Goal: Communication & Community: Answer question/provide support

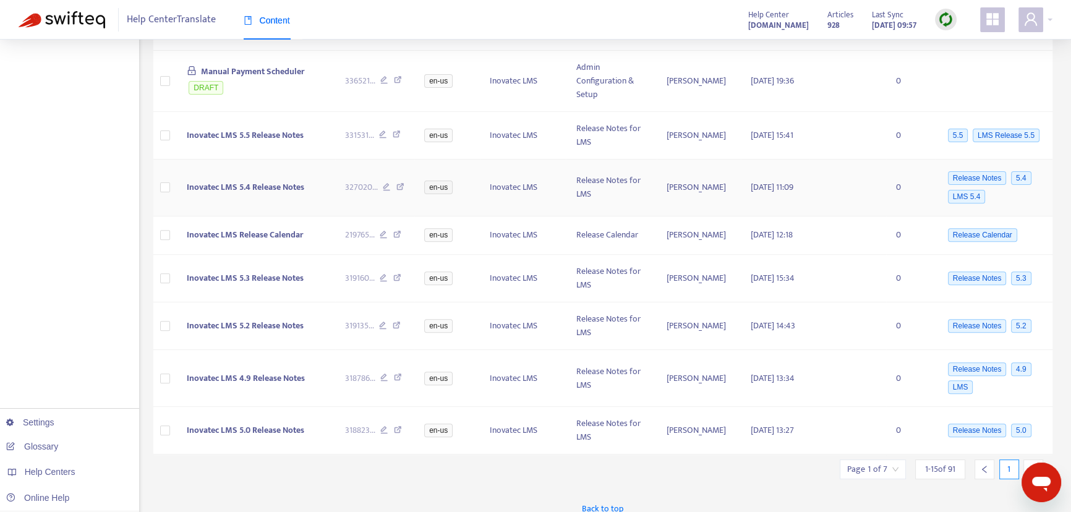
scroll to position [557, 0]
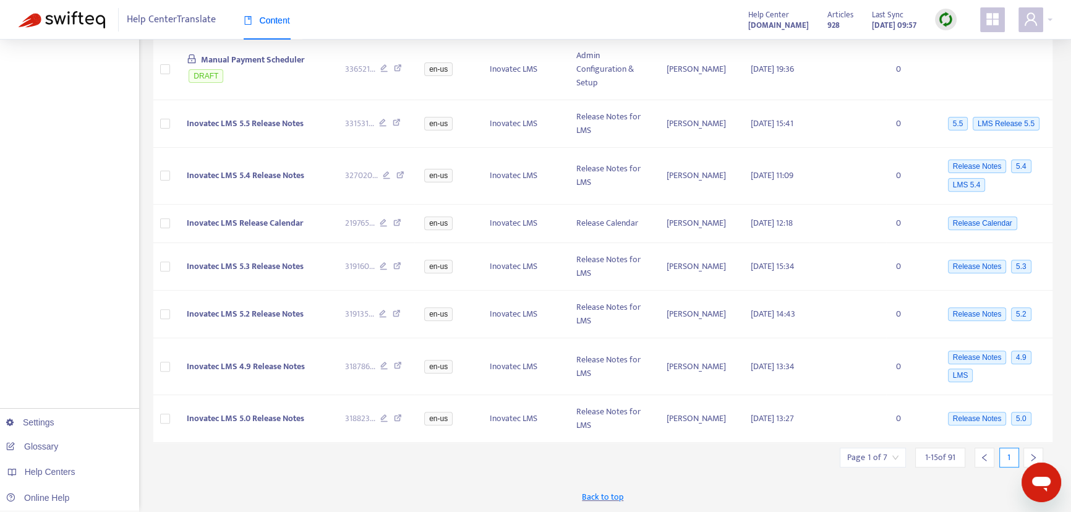
click at [1033, 454] on icon "right" at bounding box center [1033, 457] width 9 height 9
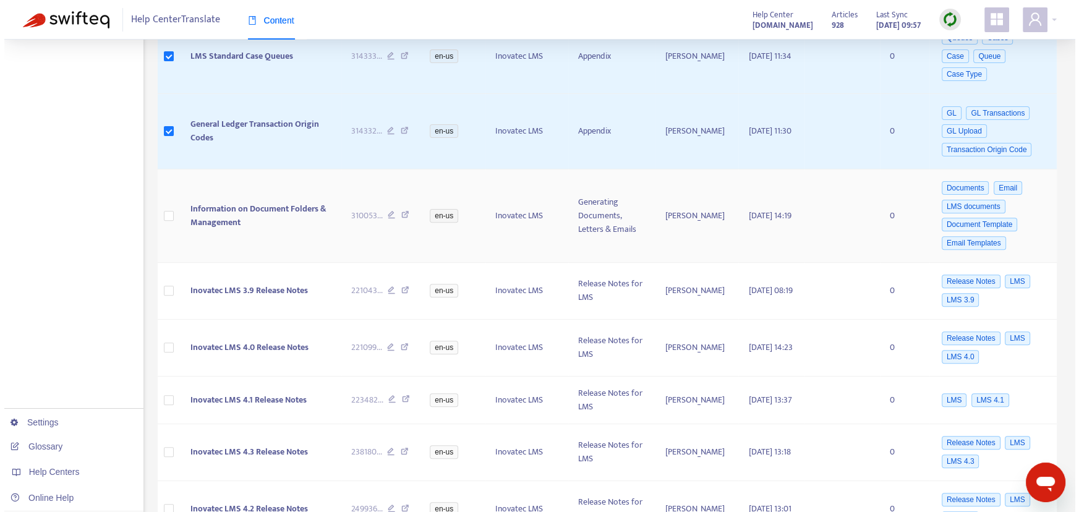
scroll to position [562, 0]
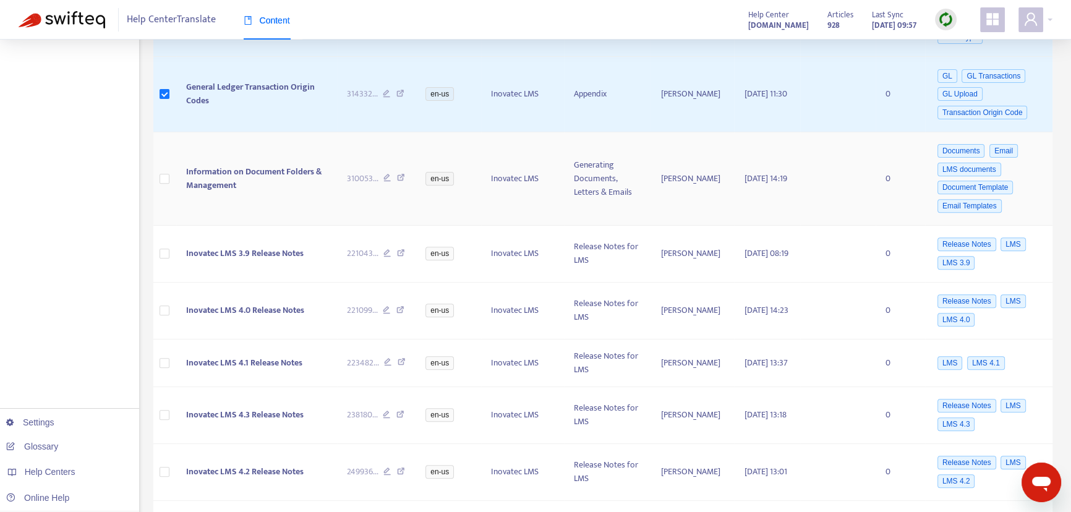
click at [169, 163] on td at bounding box center [164, 178] width 23 height 93
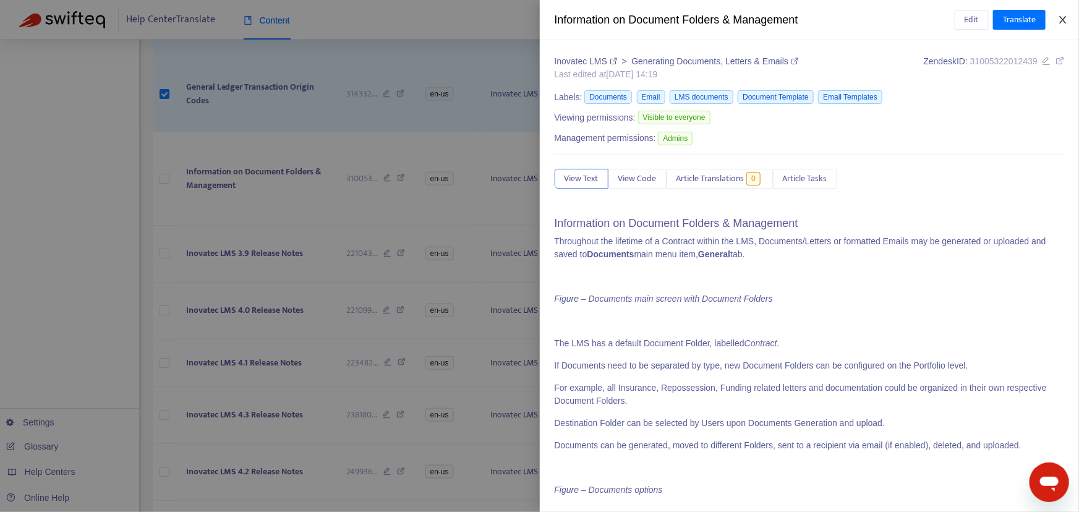
click at [1066, 22] on icon "close" at bounding box center [1063, 20] width 10 height 10
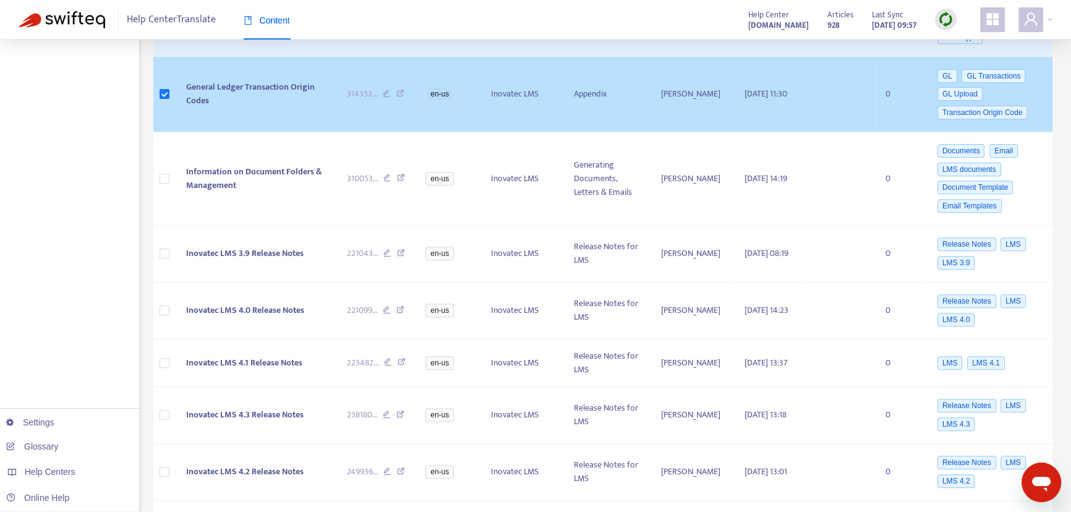
click at [233, 80] on span "General Ledger Transaction Origin Codes" at bounding box center [250, 94] width 129 height 28
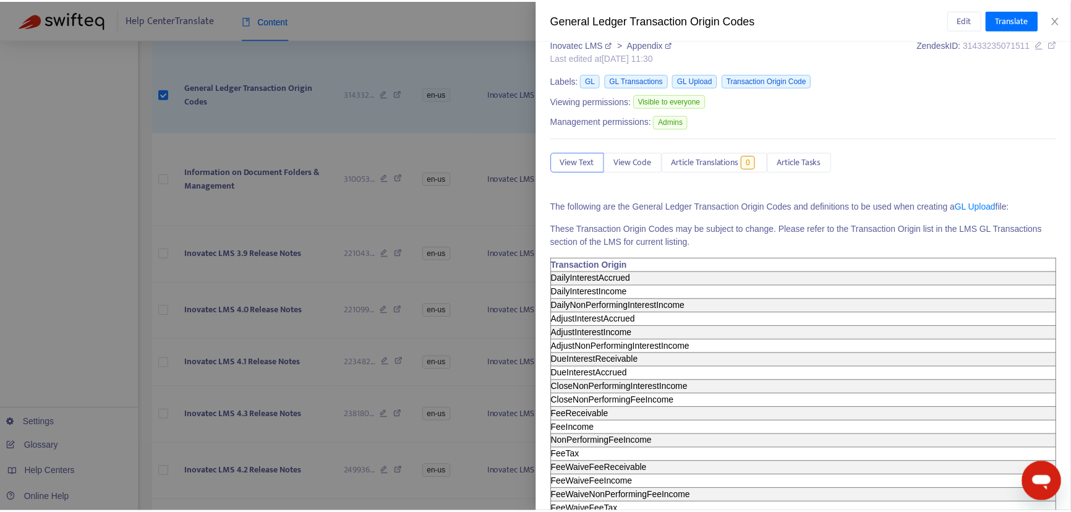
scroll to position [0, 0]
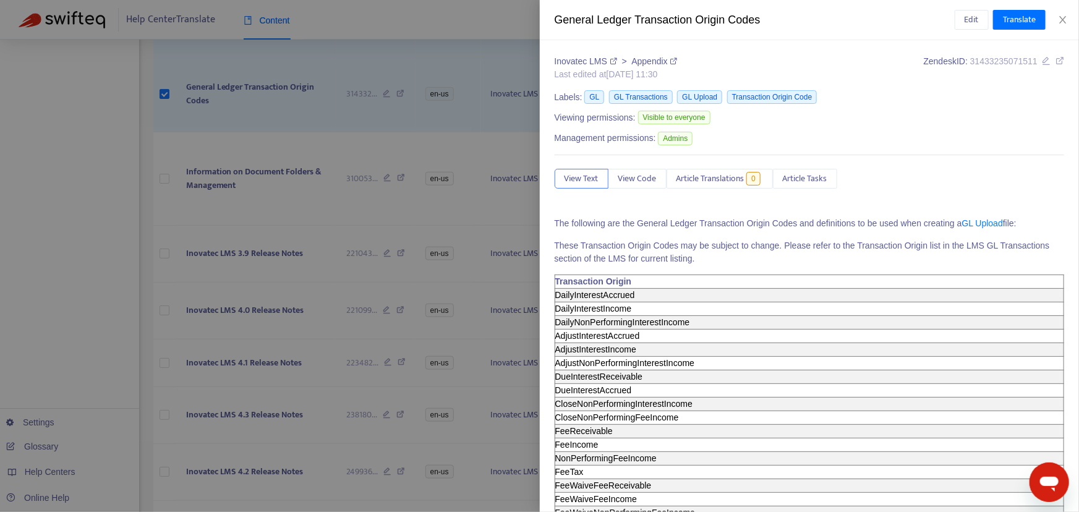
click at [198, 101] on div at bounding box center [539, 256] width 1079 height 512
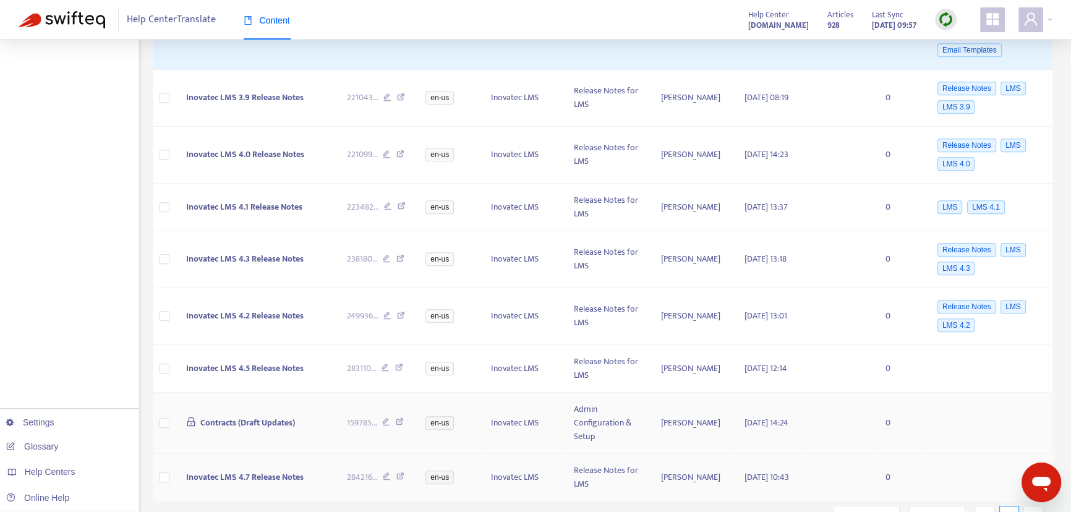
scroll to position [763, 0]
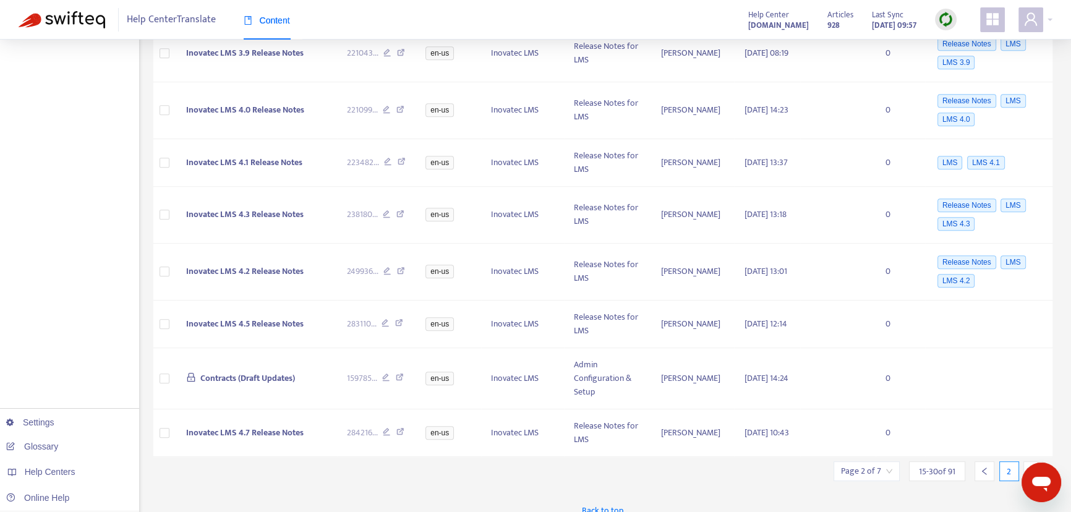
click at [1033, 467] on icon "right" at bounding box center [1033, 471] width 9 height 9
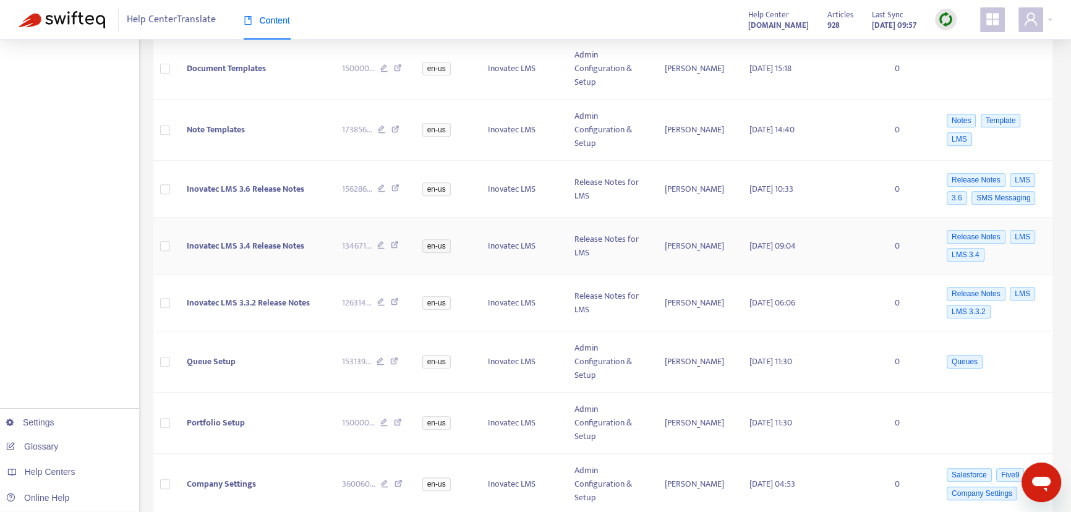
scroll to position [682, 0]
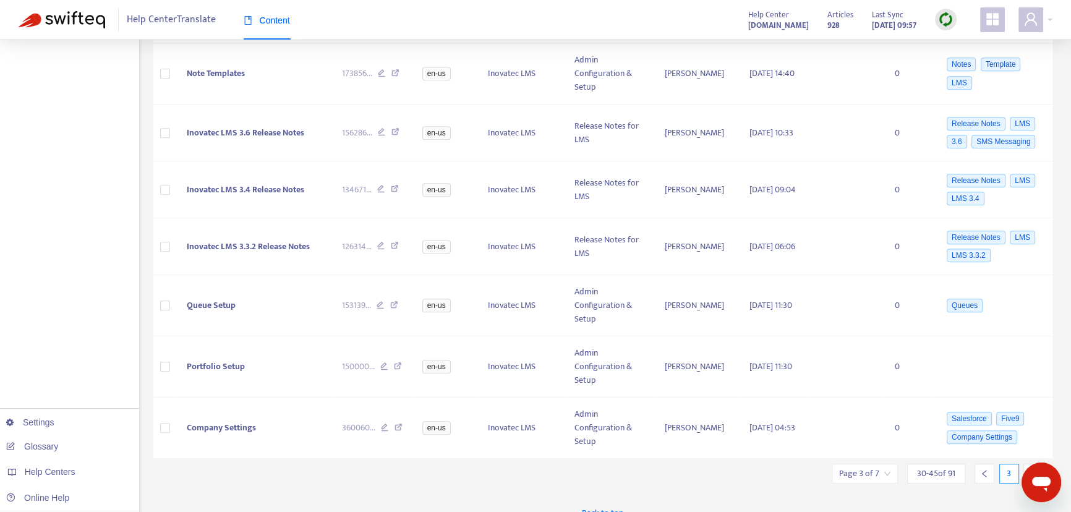
click at [1031, 470] on icon "right" at bounding box center [1033, 474] width 9 height 9
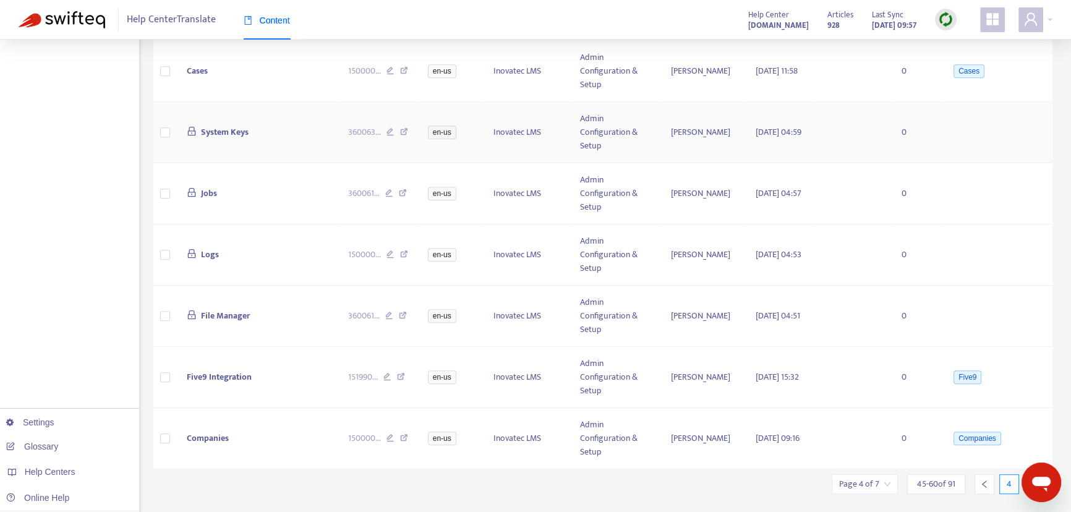
scroll to position [727, 0]
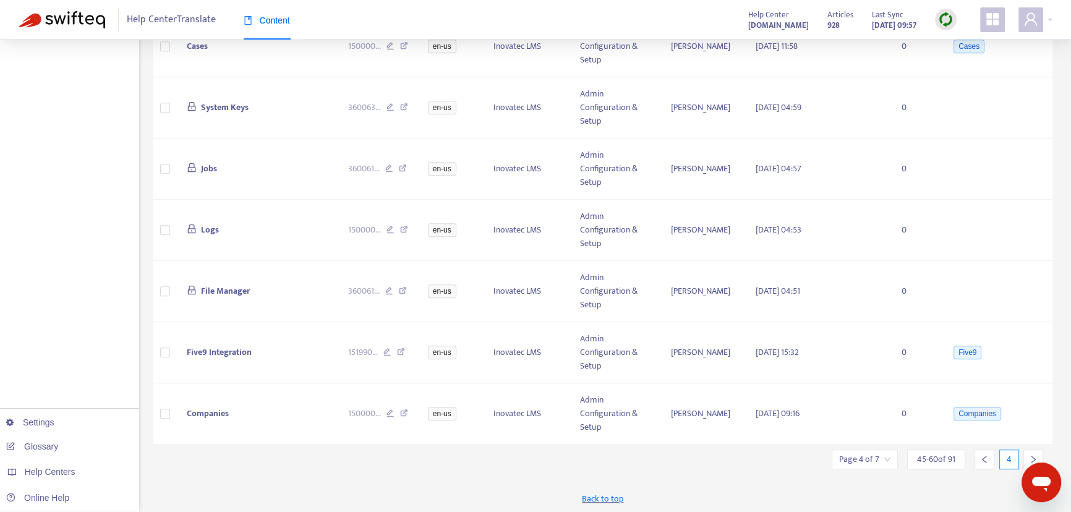
click at [1031, 457] on icon "right" at bounding box center [1033, 459] width 9 height 9
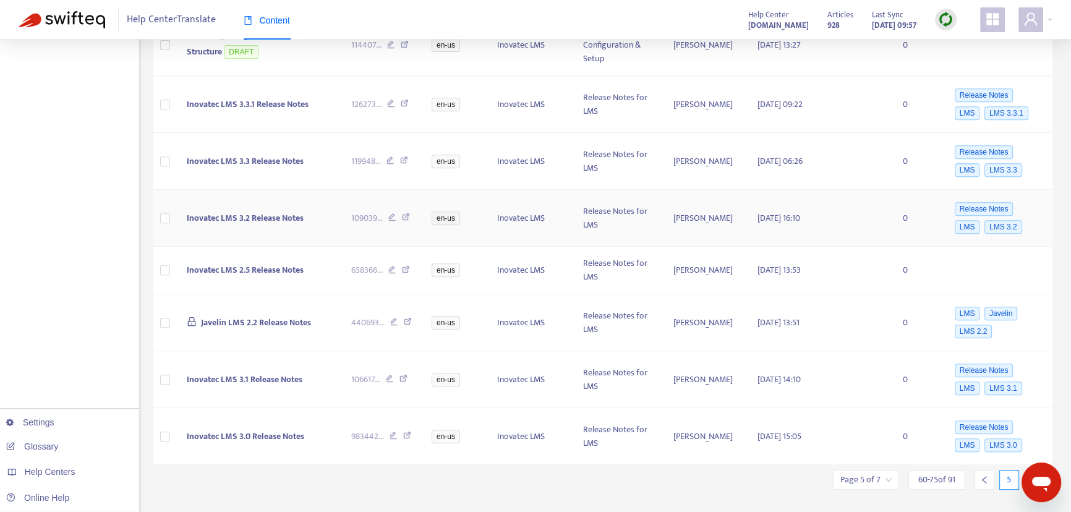
scroll to position [687, 0]
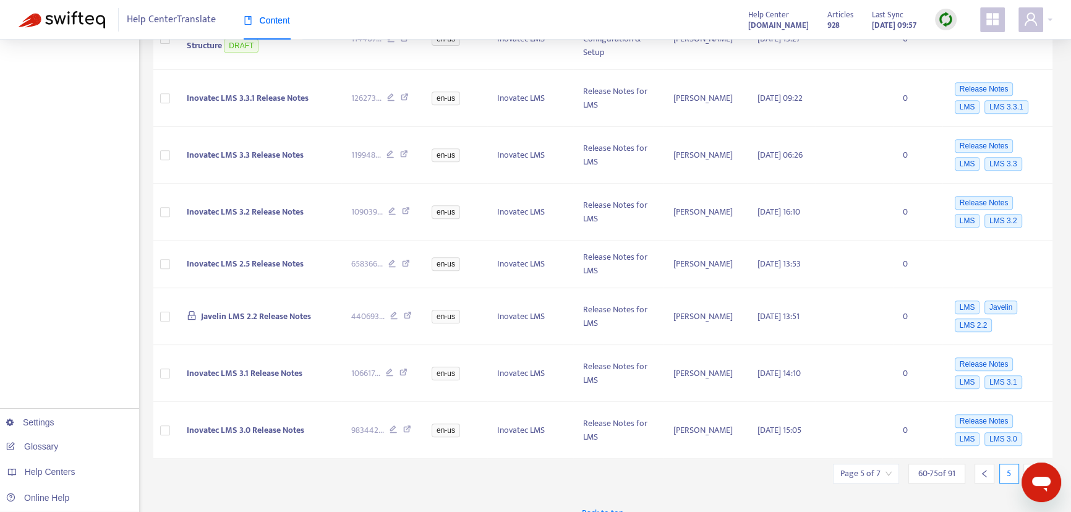
click at [1029, 470] on icon "right" at bounding box center [1033, 474] width 9 height 9
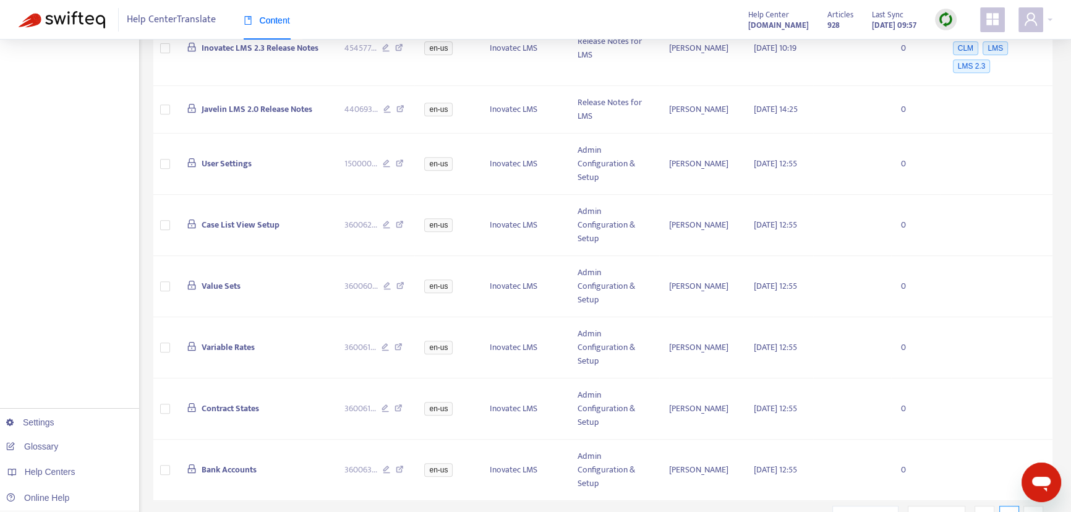
scroll to position [691, 0]
click at [1033, 512] on icon "right" at bounding box center [1034, 515] width 4 height 7
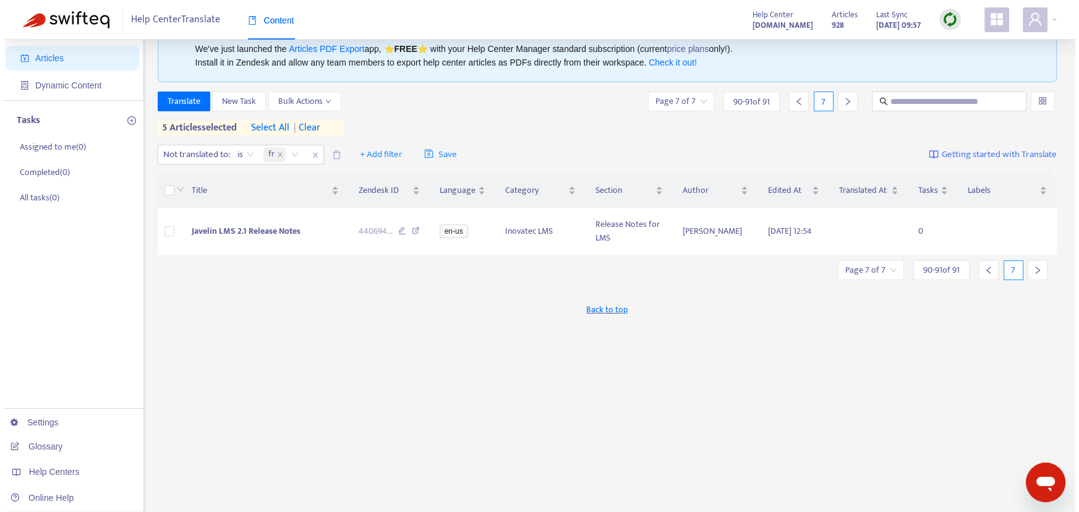
scroll to position [0, 0]
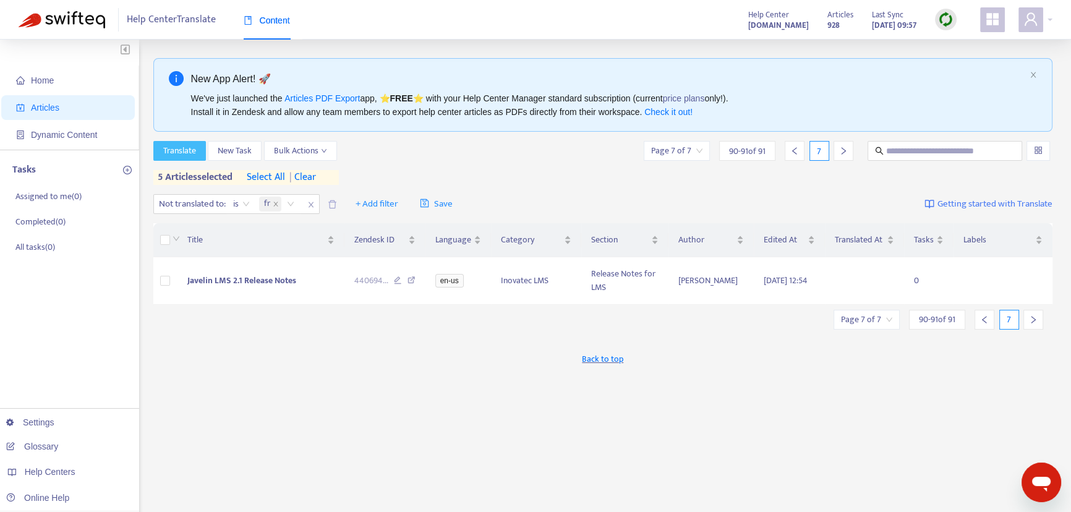
click at [186, 153] on span "Translate" at bounding box center [179, 151] width 33 height 14
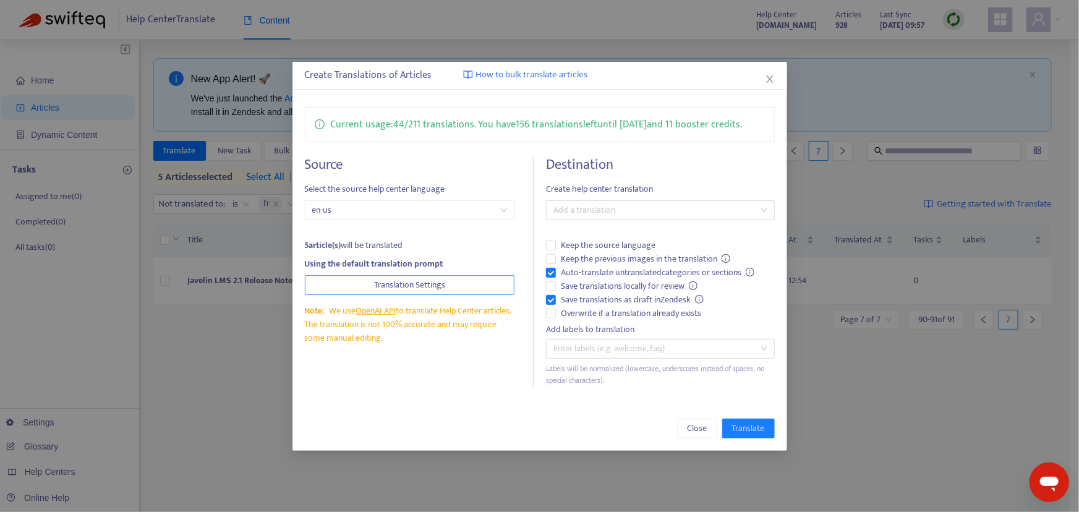
click at [429, 283] on span "Translation Settings" at bounding box center [409, 285] width 71 height 14
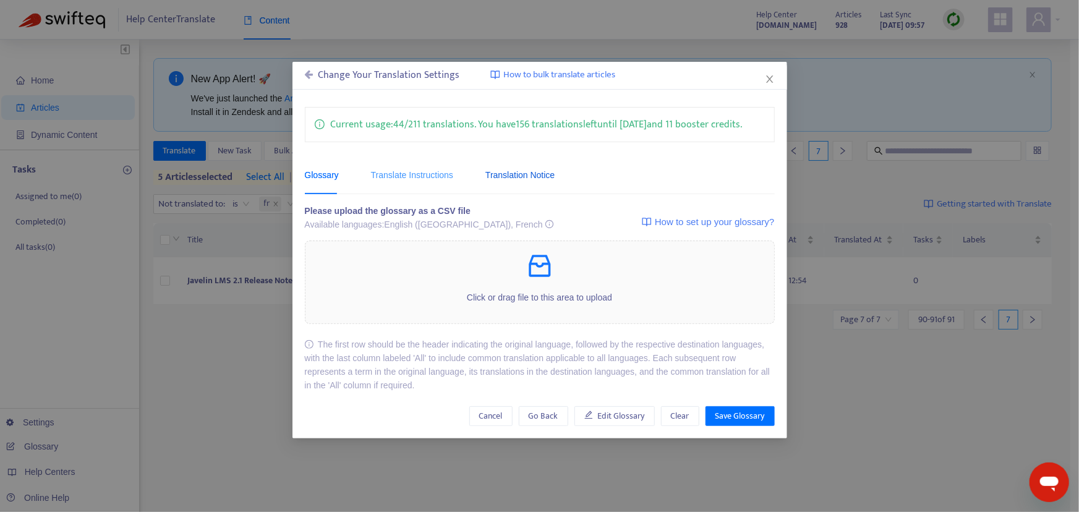
click at [504, 181] on div "Translation Notice" at bounding box center [520, 175] width 69 height 14
click at [527, 176] on div "Translation Notice" at bounding box center [520, 175] width 69 height 14
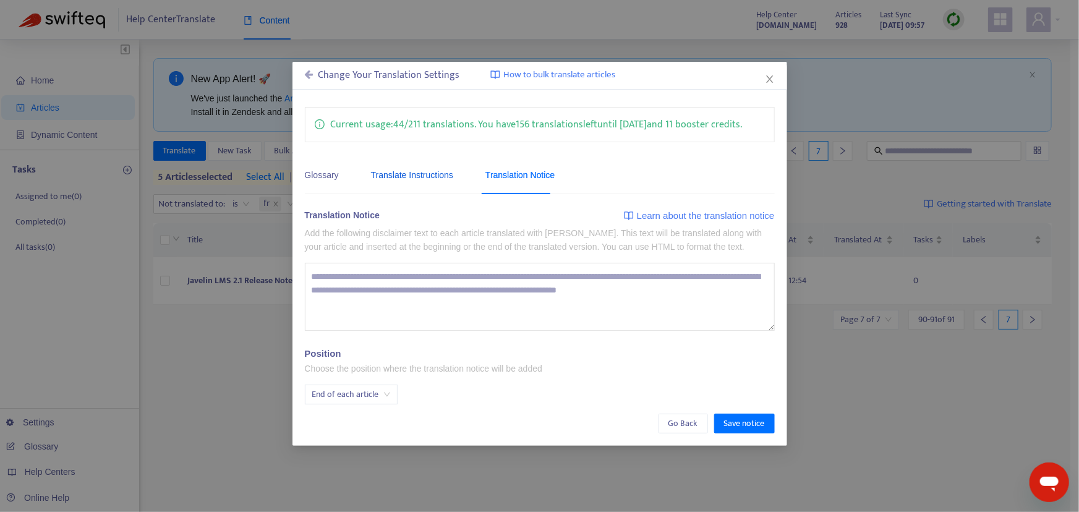
click at [408, 178] on div "Translate Instructions" at bounding box center [412, 175] width 82 height 14
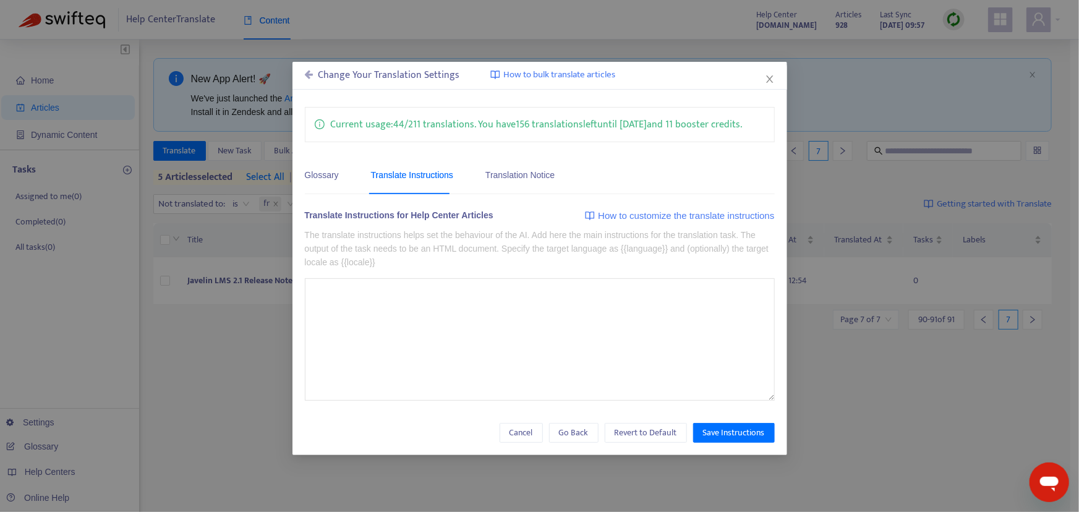
type textarea "**********"
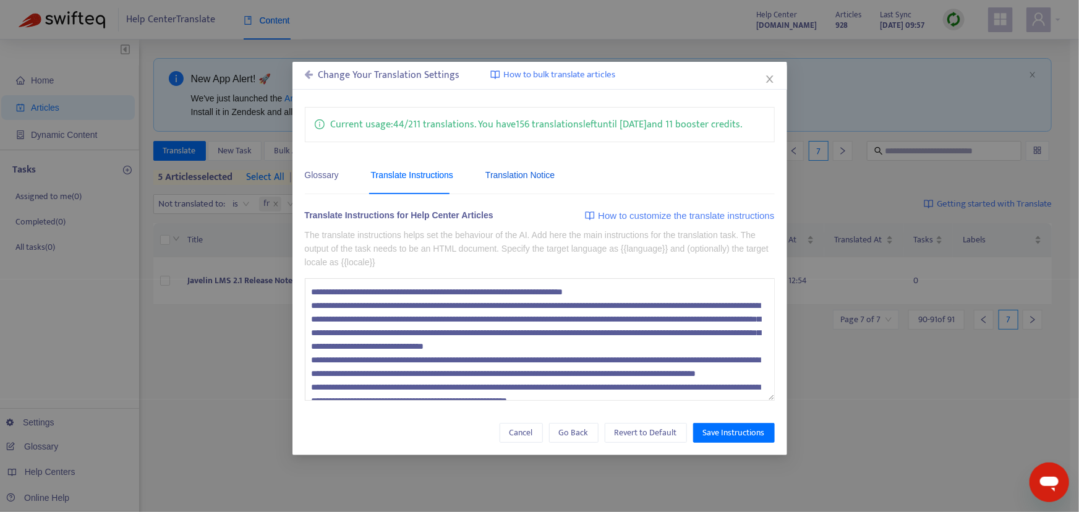
click at [503, 173] on div "Translation Notice" at bounding box center [520, 175] width 69 height 14
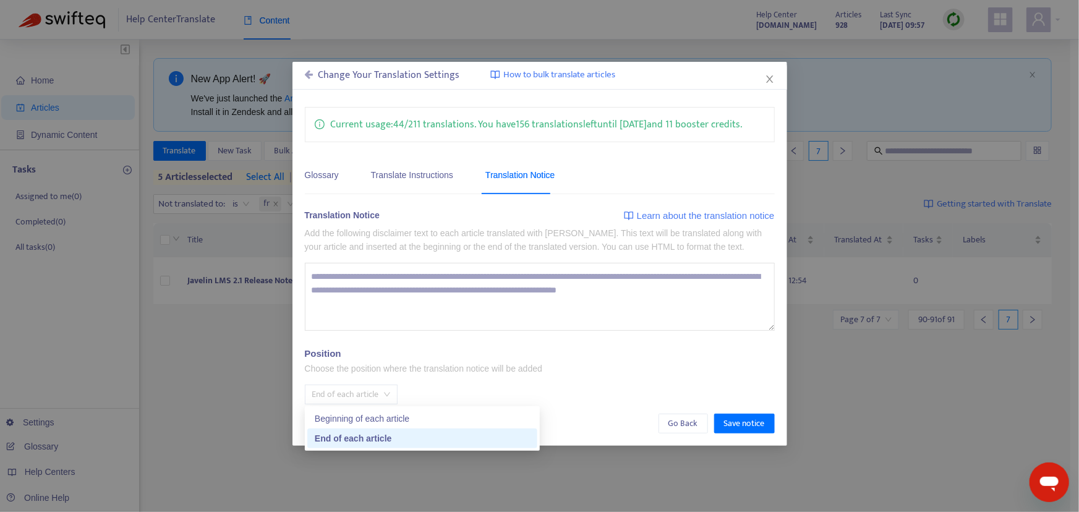
click at [384, 390] on span "End of each article" at bounding box center [351, 394] width 78 height 19
drag, startPoint x: 371, startPoint y: 443, endPoint x: 388, endPoint y: 435, distance: 18.3
click at [372, 443] on div "End of each article" at bounding box center [422, 439] width 215 height 14
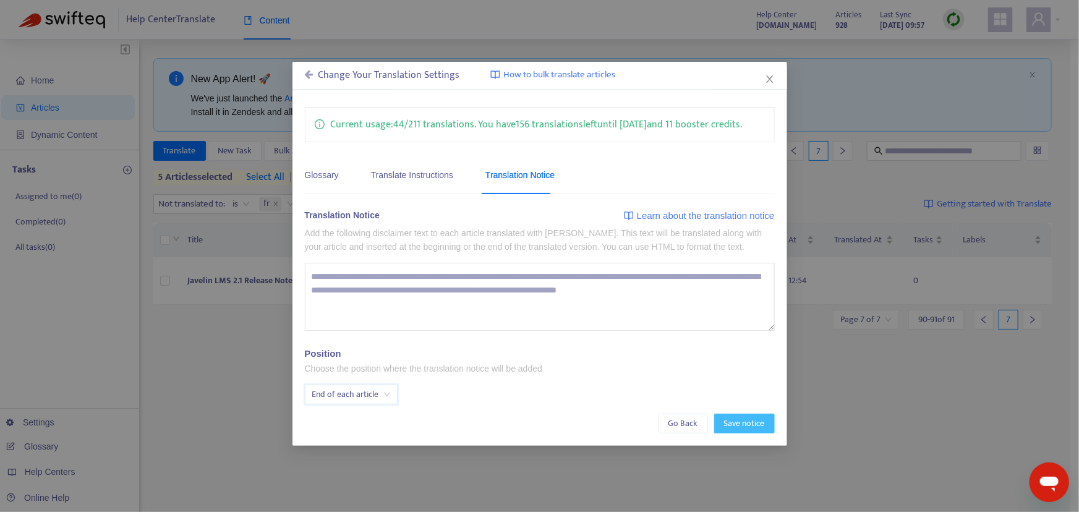
click at [742, 424] on span "Save notice" at bounding box center [744, 424] width 41 height 14
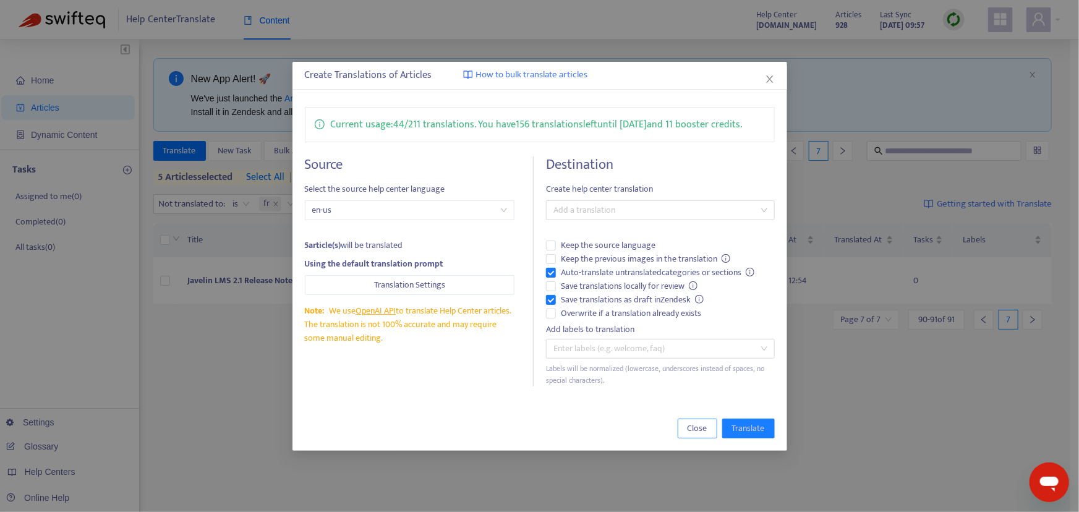
click at [700, 429] on span "Close" at bounding box center [698, 429] width 20 height 14
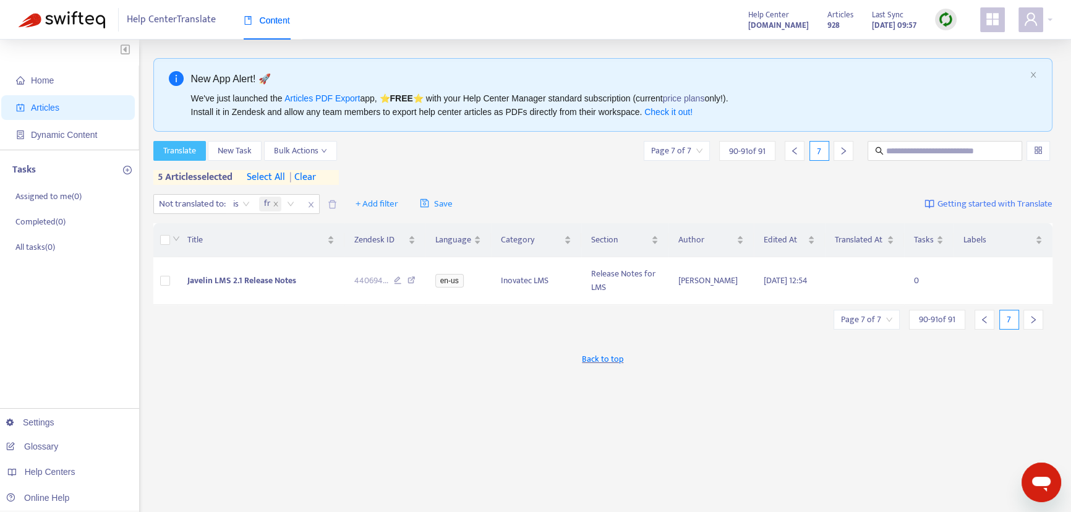
click at [167, 159] on button "Translate" at bounding box center [179, 151] width 53 height 20
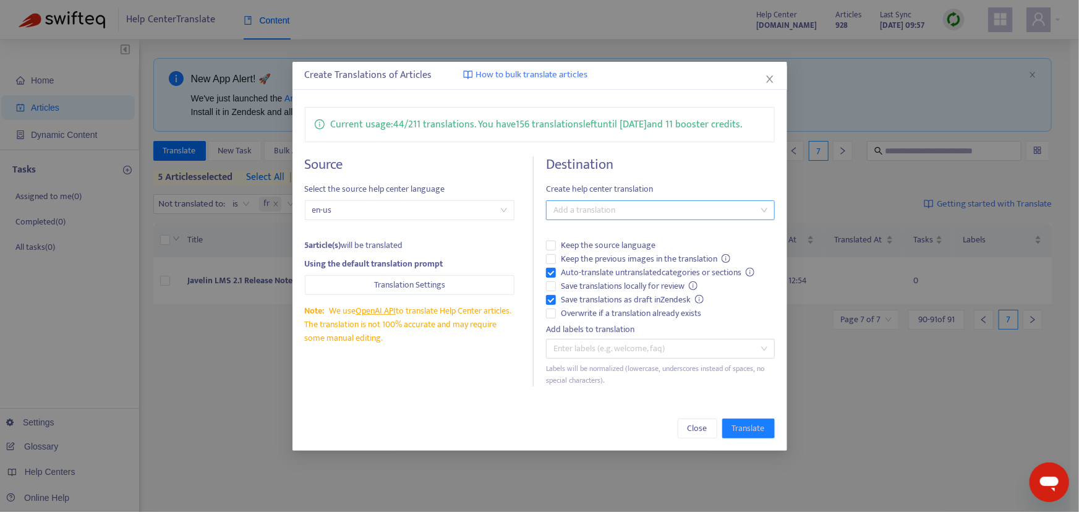
click at [581, 205] on div at bounding box center [654, 210] width 210 height 15
click at [602, 255] on div "French ( fr )" at bounding box center [663, 255] width 215 height 14
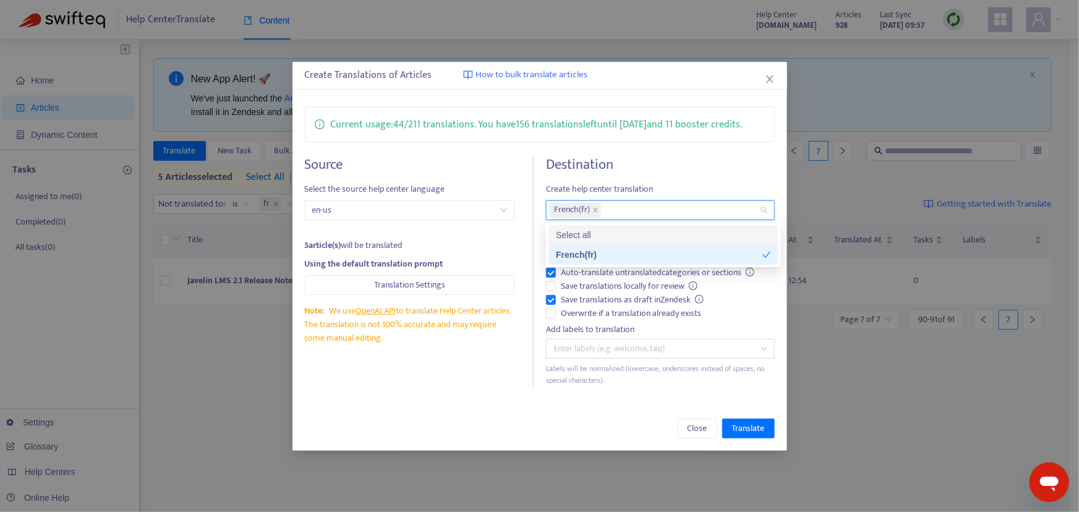
drag, startPoint x: 658, startPoint y: 148, endPoint x: 655, endPoint y: 154, distance: 6.7
click at [658, 148] on div "Current usage: 44 / 211 translations . You have 156 translations left until [DA…" at bounding box center [540, 247] width 495 height 304
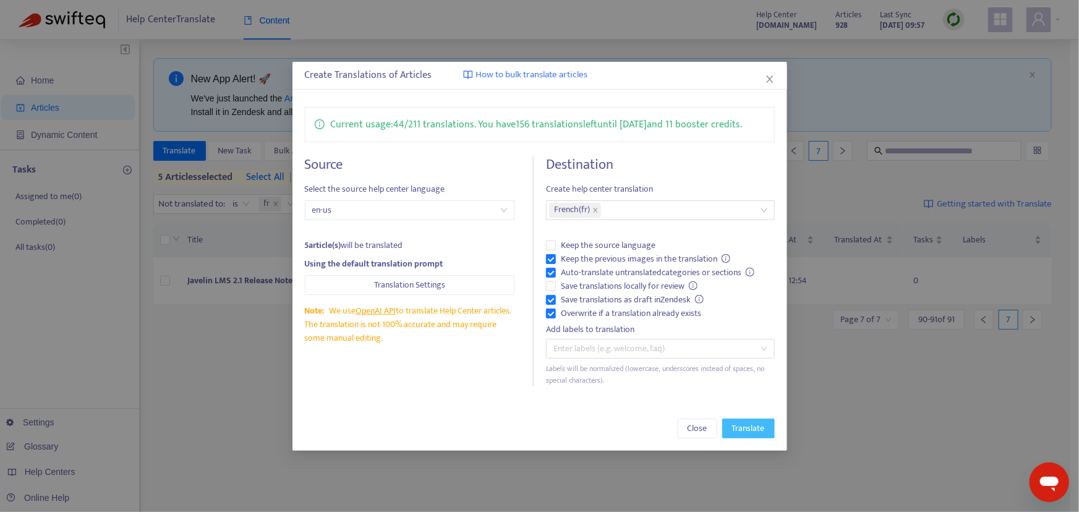
click at [744, 427] on span "Translate" at bounding box center [748, 429] width 33 height 14
